Goal: Task Accomplishment & Management: Use online tool/utility

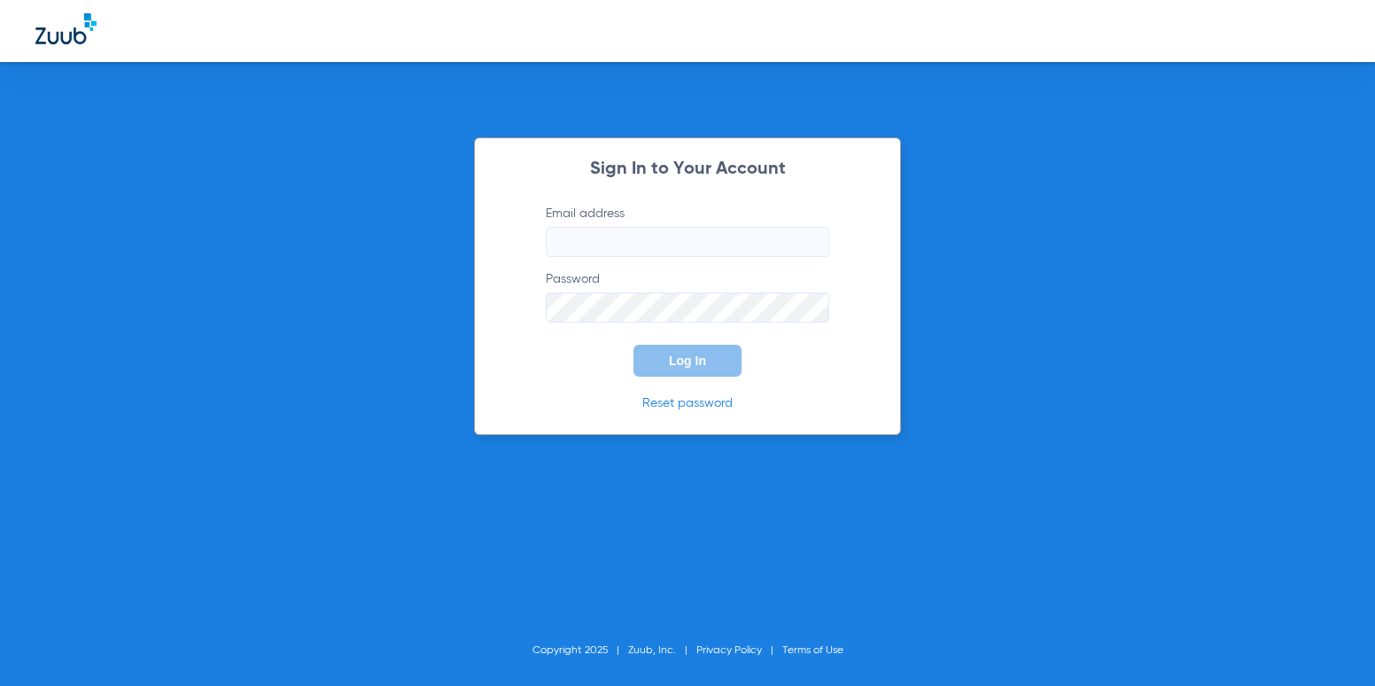
click at [734, 232] on input "Email address" at bounding box center [688, 242] width 284 height 30
type input "[EMAIL_ADDRESS][DOMAIN_NAME]"
click at [633, 345] on button "Log In" at bounding box center [687, 361] width 108 height 32
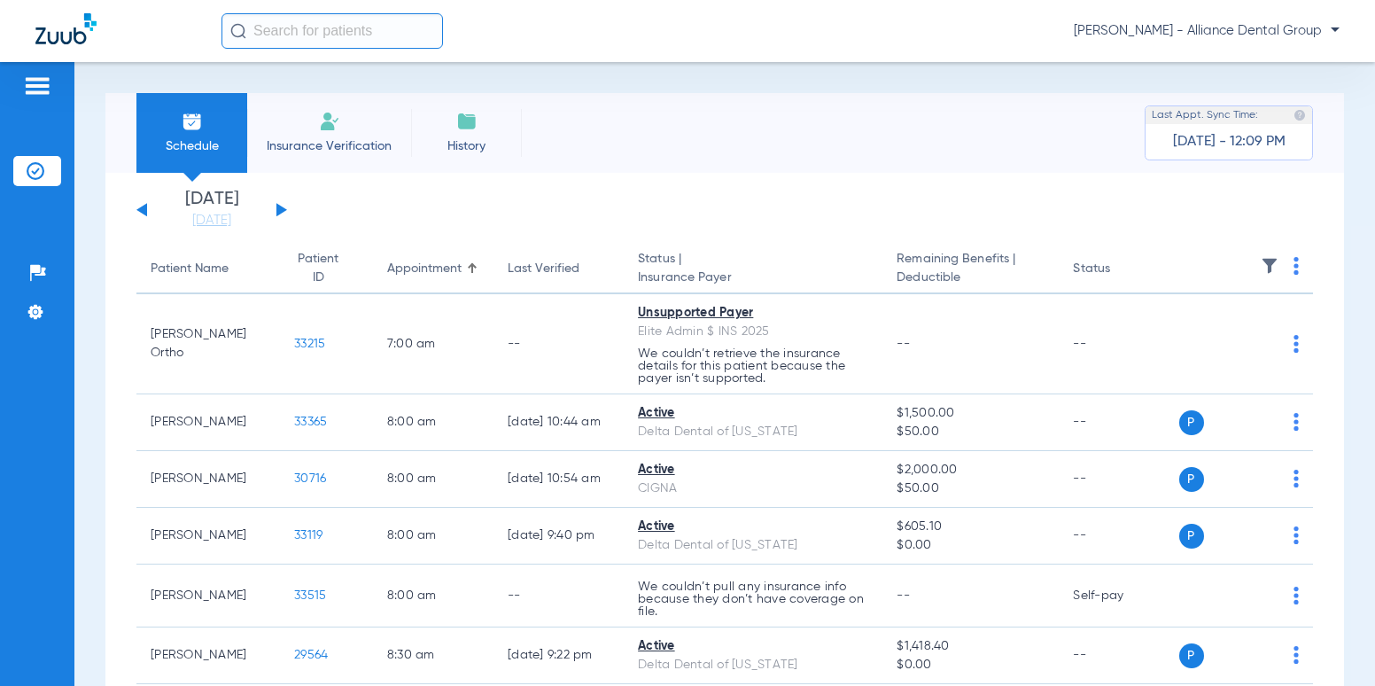
click at [369, 12] on div "[PERSON_NAME] - Alliance Dental Group" at bounding box center [687, 31] width 1375 height 62
click at [363, 42] on input "text" at bounding box center [333, 30] width 222 height 35
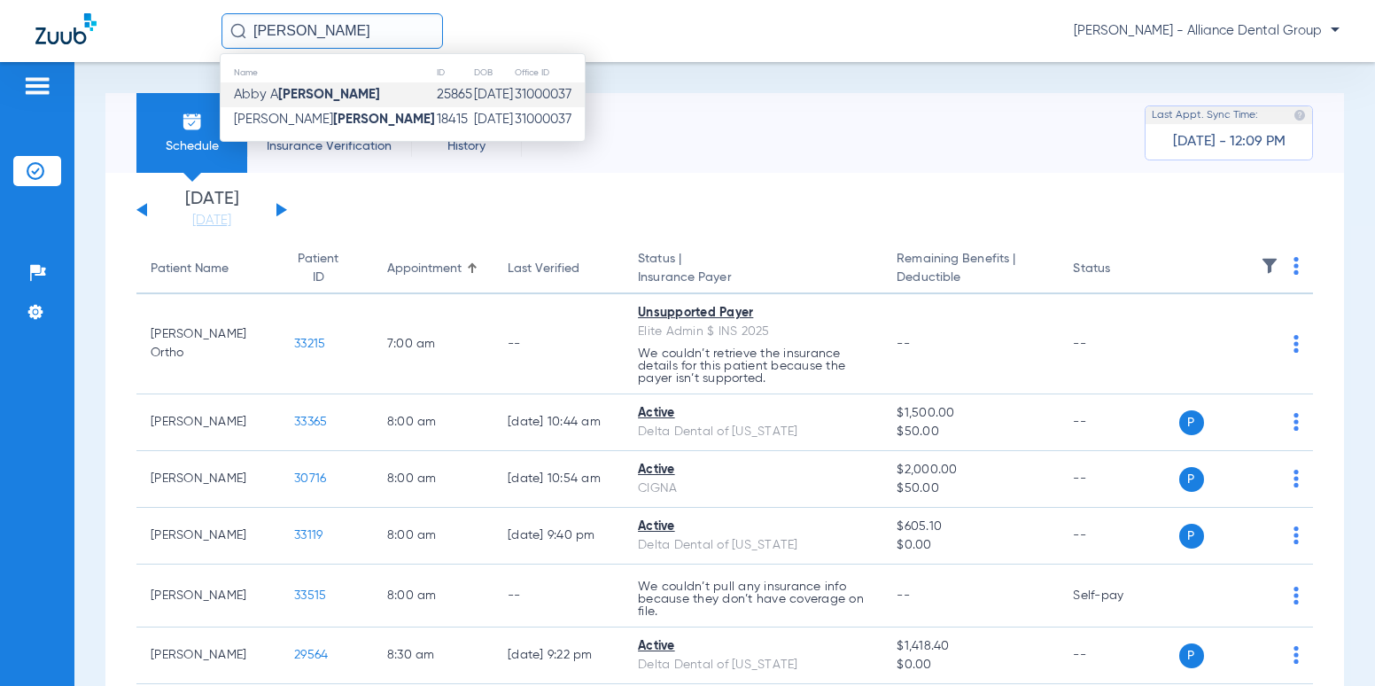
type input "[PERSON_NAME]"
click at [286, 90] on strong "[PERSON_NAME]" at bounding box center [329, 94] width 102 height 13
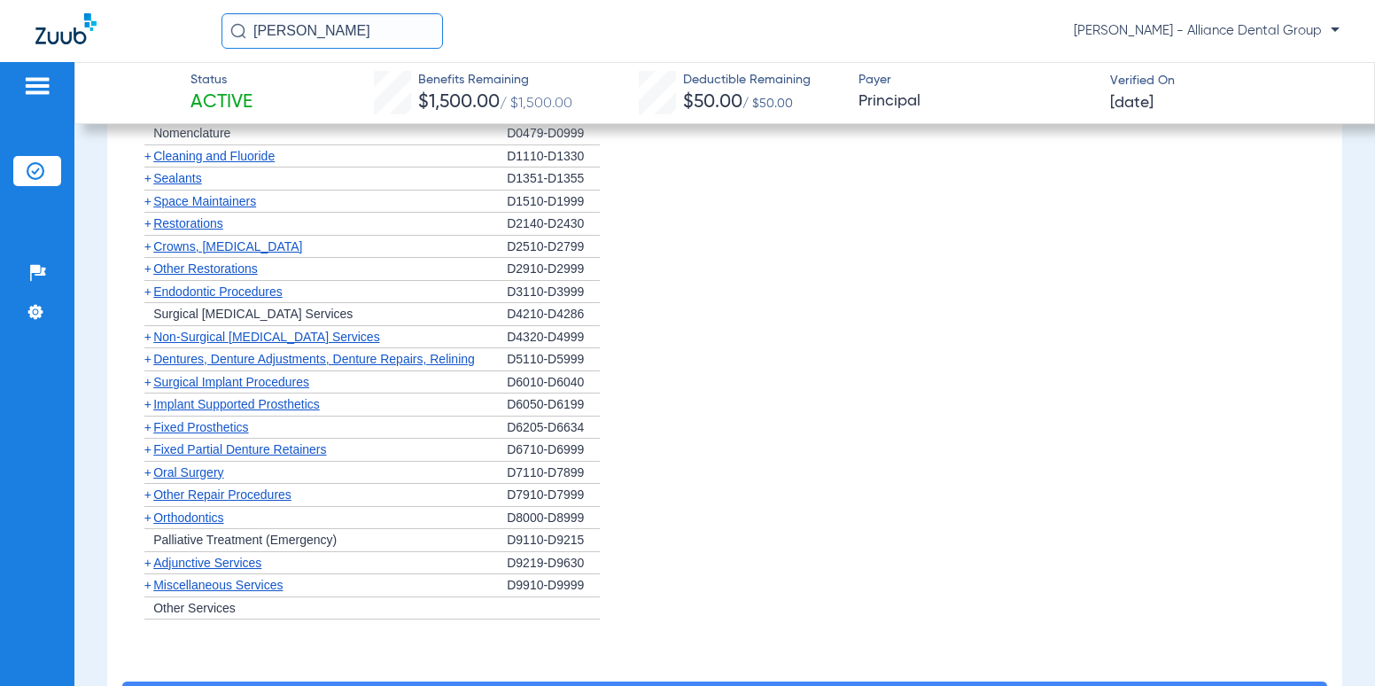
scroll to position [1063, 0]
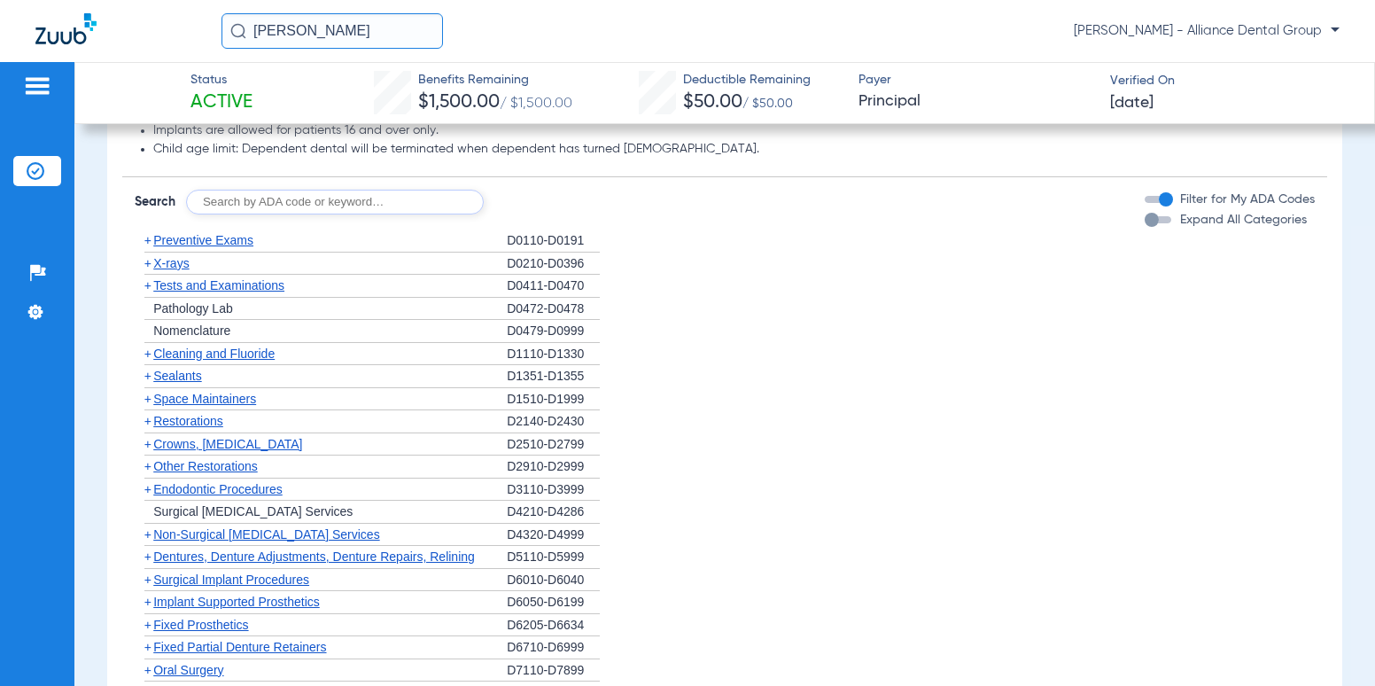
click at [147, 264] on span "+" at bounding box center [147, 263] width 7 height 14
